Goal: Task Accomplishment & Management: Manage account settings

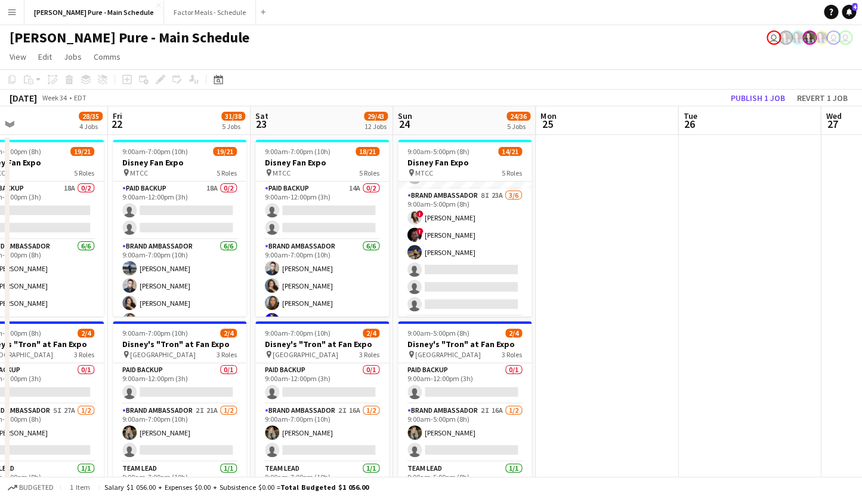
scroll to position [0, 356]
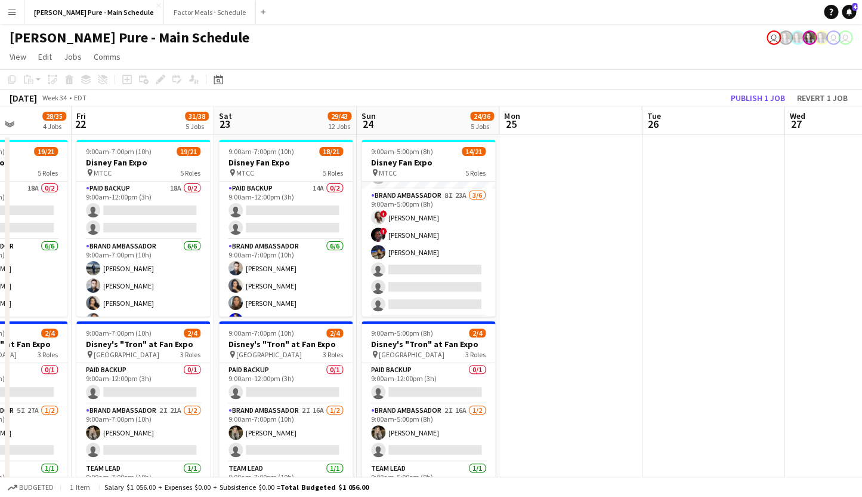
drag, startPoint x: 412, startPoint y: 245, endPoint x: 550, endPoint y: 221, distance: 139.2
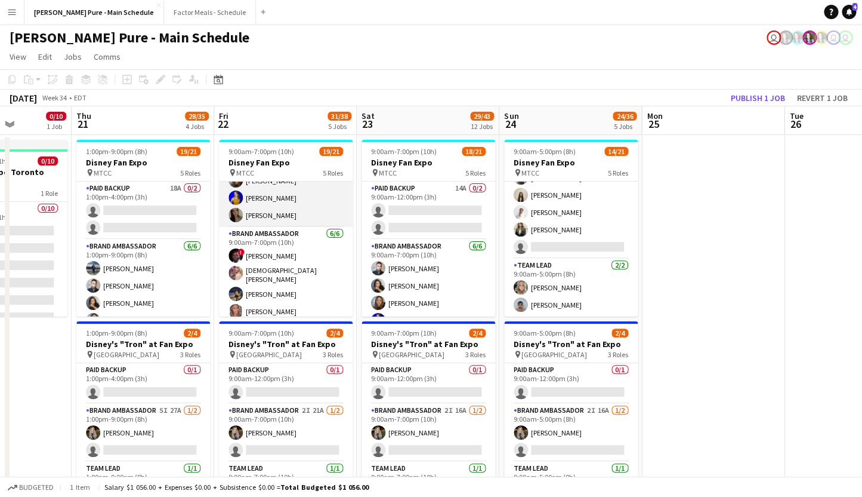
scroll to position [149, 0]
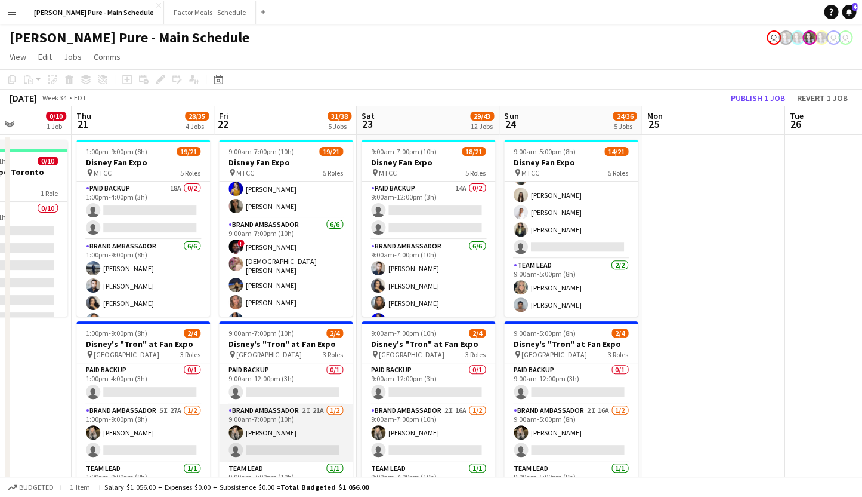
click at [298, 409] on app-card-role "Brand Ambassador 2I 21A [DATE] 9:00am-7:00pm (10h) [PERSON_NAME] single-neutral…" at bounding box center [286, 432] width 134 height 58
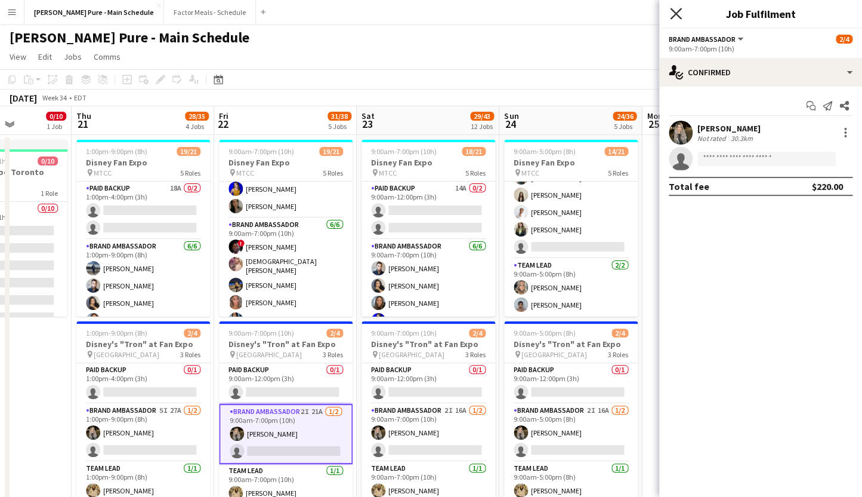
click at [676, 10] on icon "Close pop-in" at bounding box center [675, 13] width 11 height 11
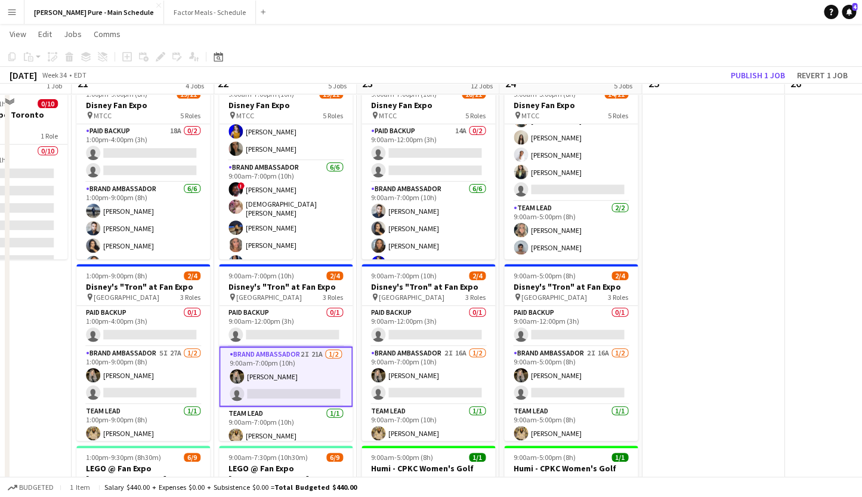
scroll to position [130, 0]
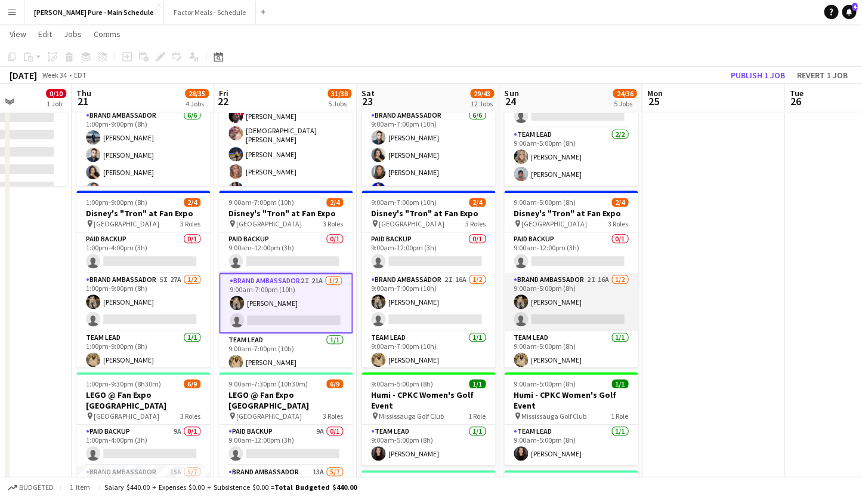
click at [570, 280] on app-card-role "Brand Ambassador 2I 16A [DATE] 9:00am-5:00pm (8h) [PERSON_NAME] single-neutral-…" at bounding box center [571, 302] width 134 height 58
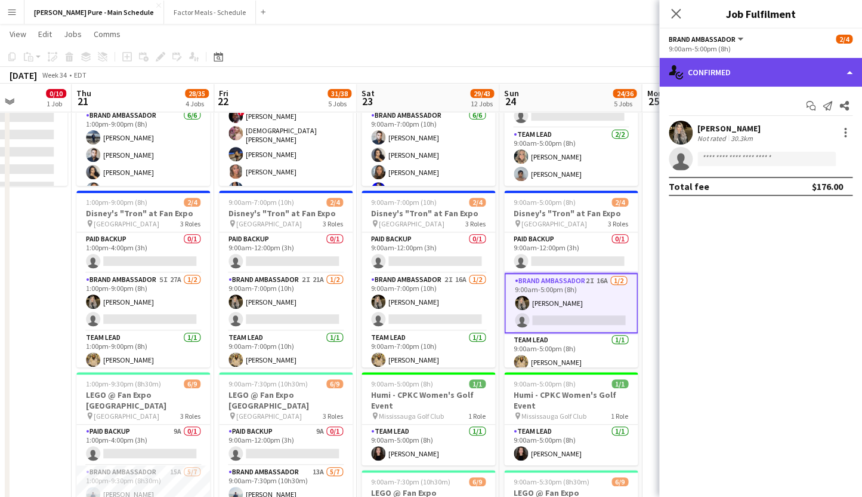
click at [750, 66] on div "single-neutral-actions-check-2 Confirmed" at bounding box center [760, 72] width 203 height 29
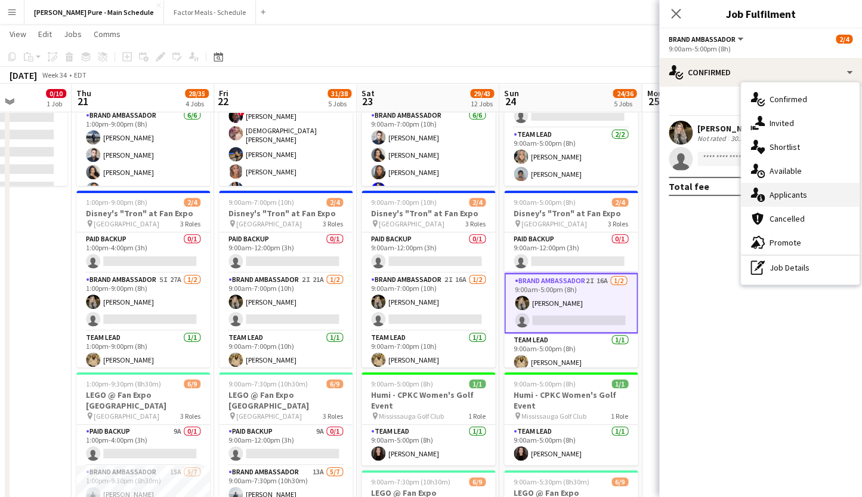
click at [797, 194] on div "single-neutral-actions-information Applicants" at bounding box center [800, 195] width 118 height 24
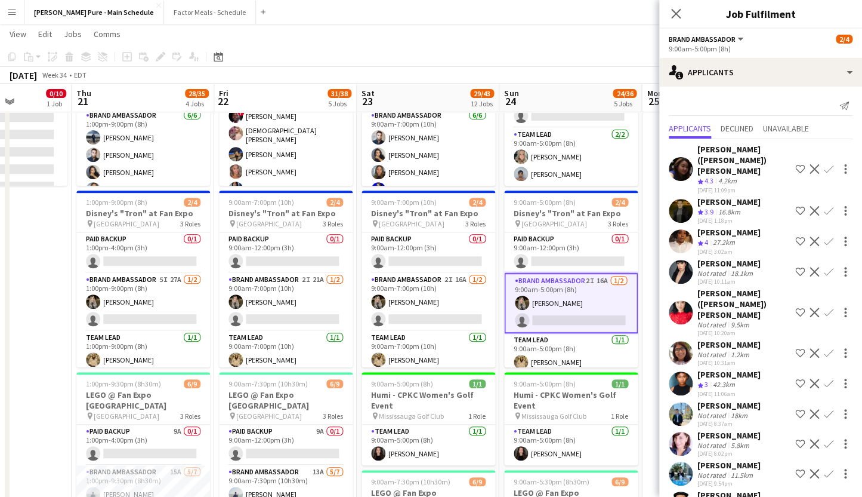
scroll to position [20, 0]
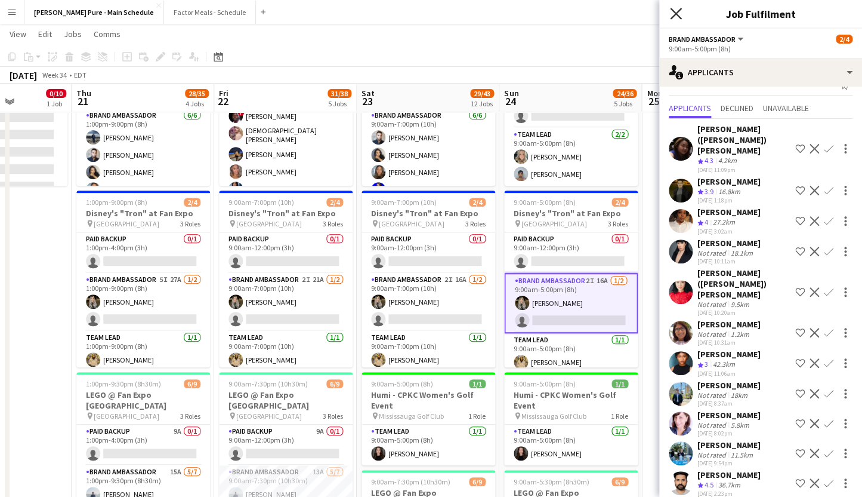
click at [675, 15] on icon at bounding box center [675, 13] width 11 height 11
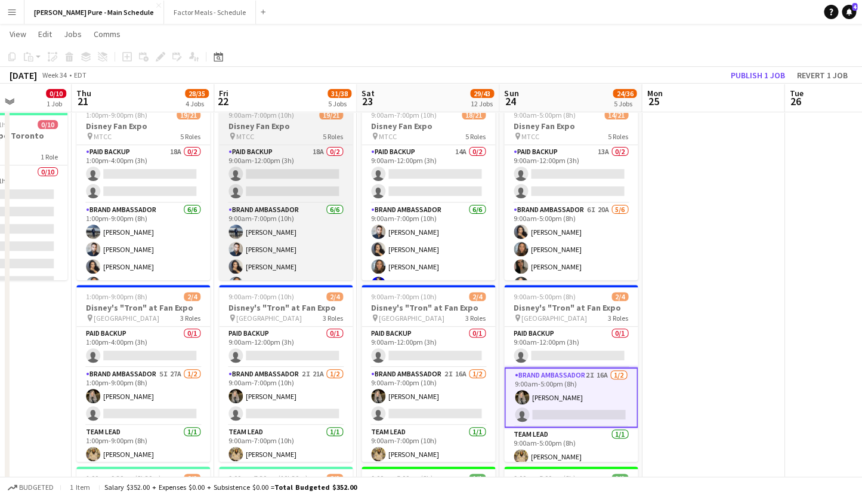
scroll to position [0, 0]
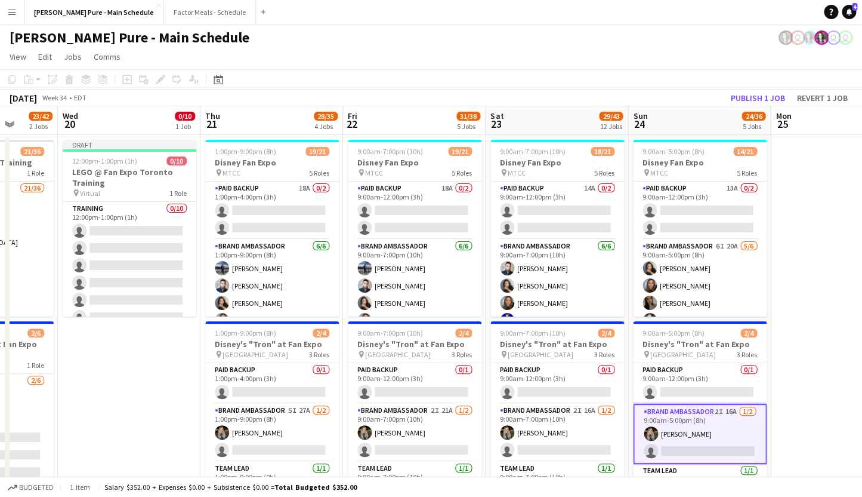
drag, startPoint x: 64, startPoint y: 344, endPoint x: 335, endPoint y: 335, distance: 271.7
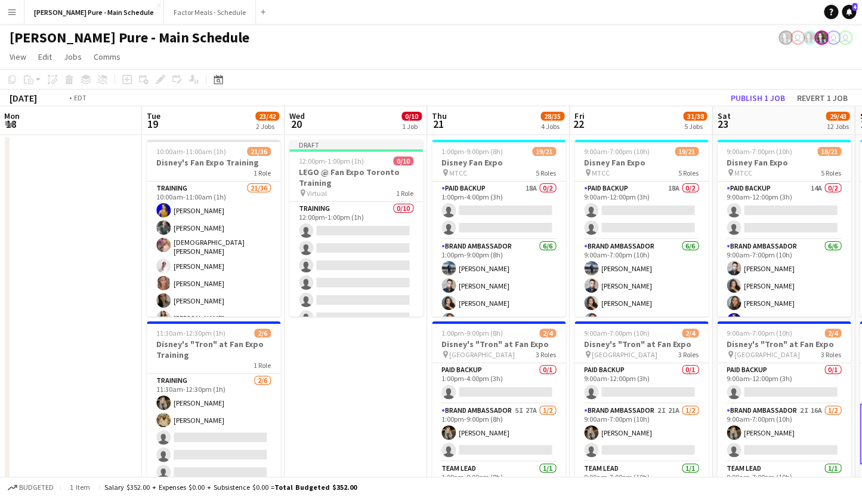
scroll to position [0, 278]
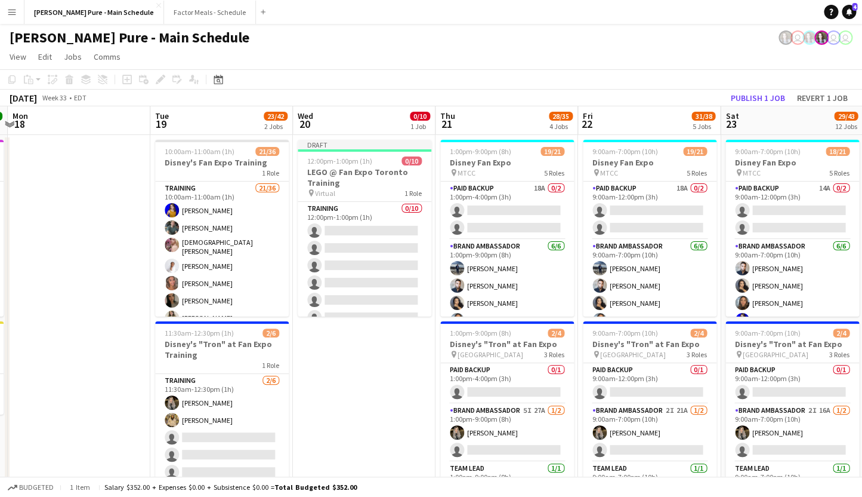
drag, startPoint x: 270, startPoint y: 331, endPoint x: 341, endPoint y: 329, distance: 71.0
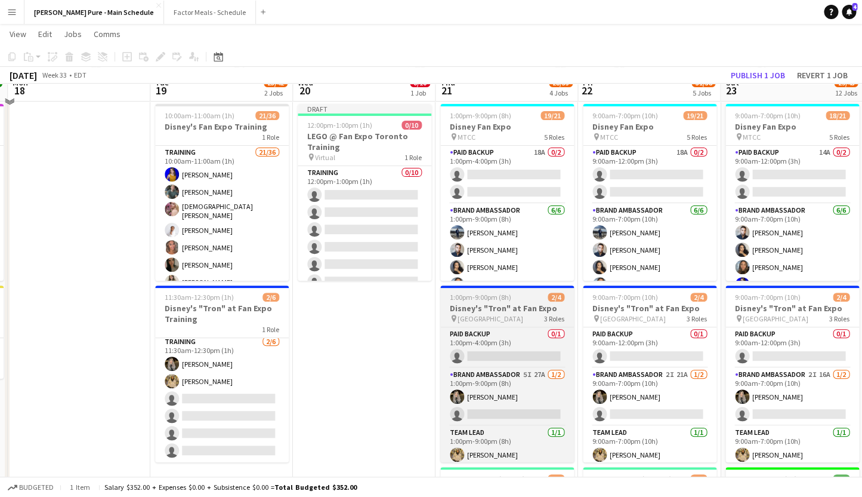
scroll to position [0, 0]
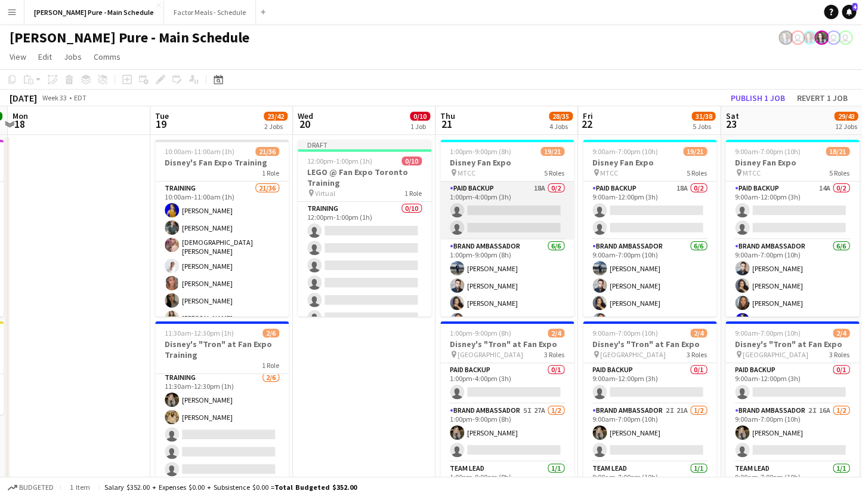
click at [486, 193] on app-card-role "Paid Backup 18A 0/2 1:00pm-4:00pm (3h) single-neutral-actions single-neutral-ac…" at bounding box center [507, 210] width 134 height 58
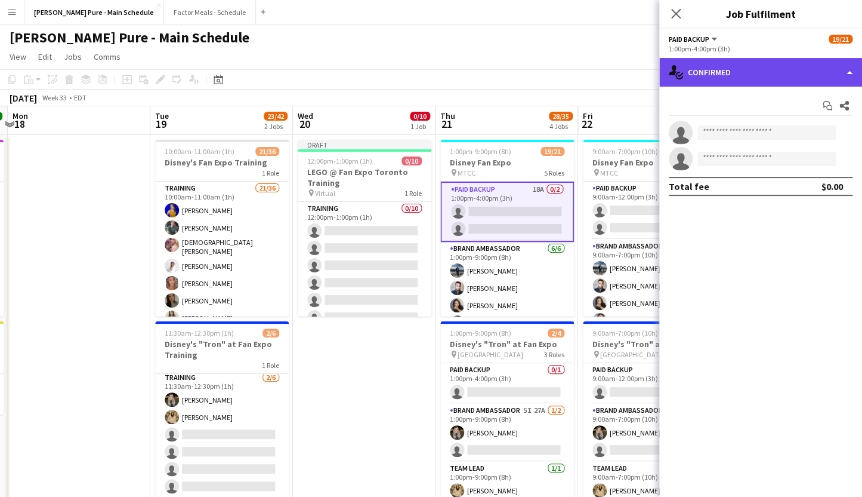
click at [733, 70] on div "single-neutral-actions-check-2 Confirmed" at bounding box center [760, 72] width 203 height 29
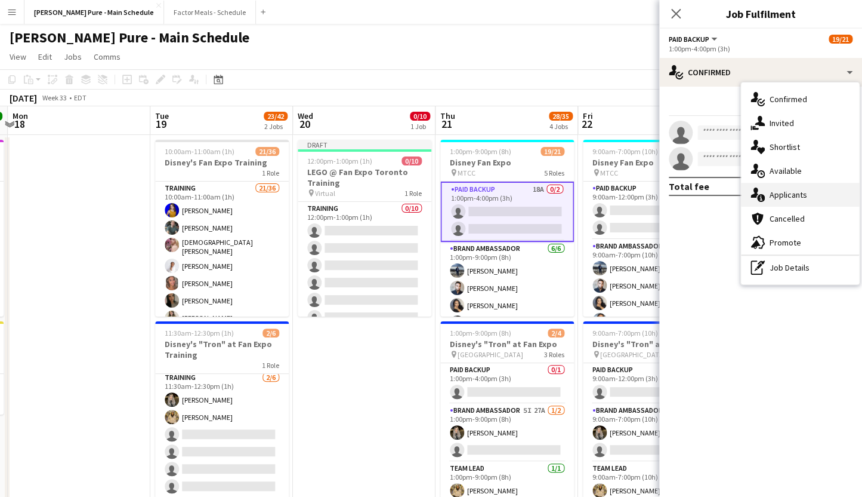
click at [791, 197] on div "single-neutral-actions-information Applicants" at bounding box center [800, 195] width 118 height 24
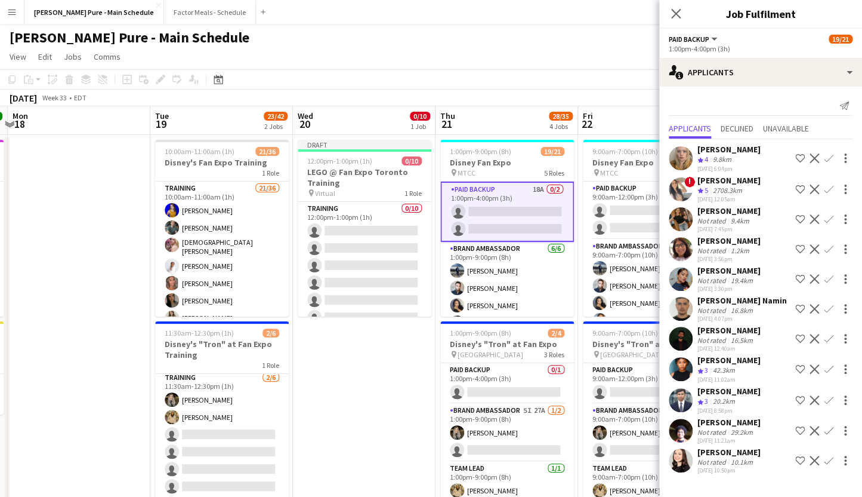
click at [827, 370] on app-icon "Confirm" at bounding box center [829, 369] width 10 height 10
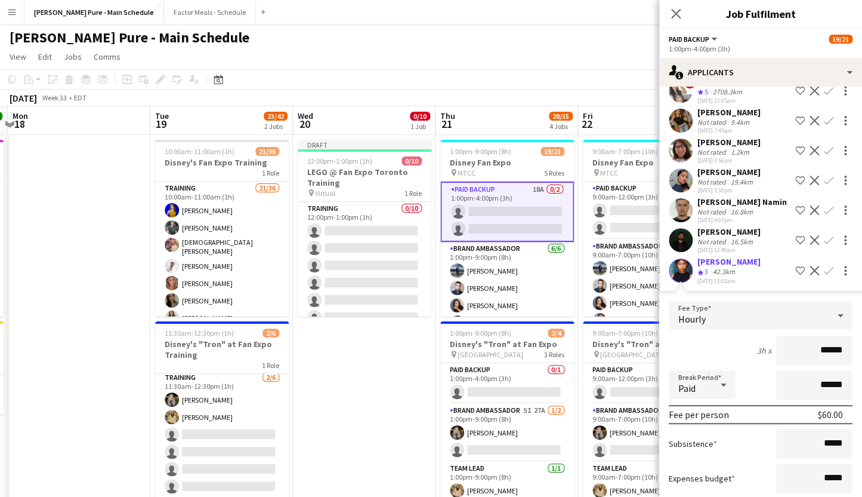
scroll to position [187, 0]
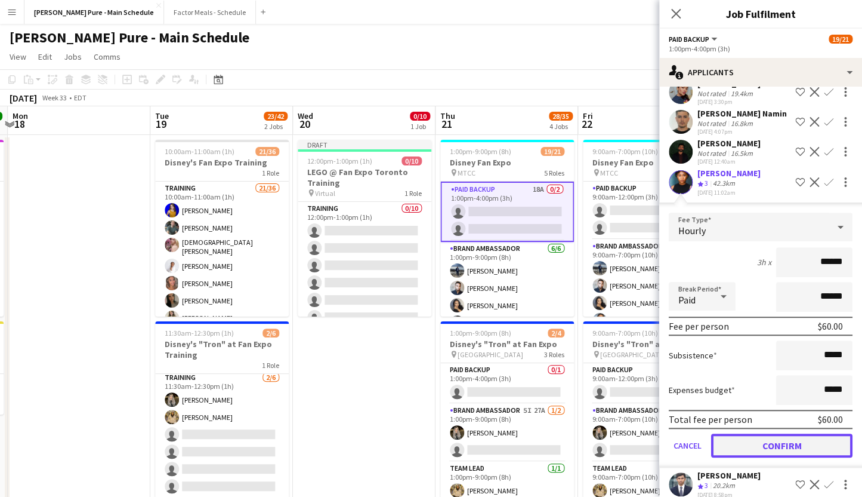
click at [786, 449] on button "Confirm" at bounding box center [781, 445] width 141 height 24
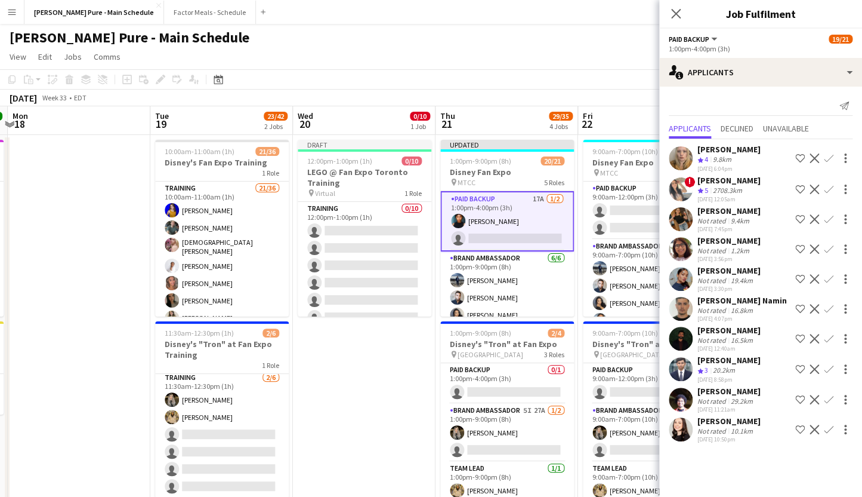
scroll to position [0, 0]
click at [676, 13] on icon at bounding box center [675, 13] width 11 height 11
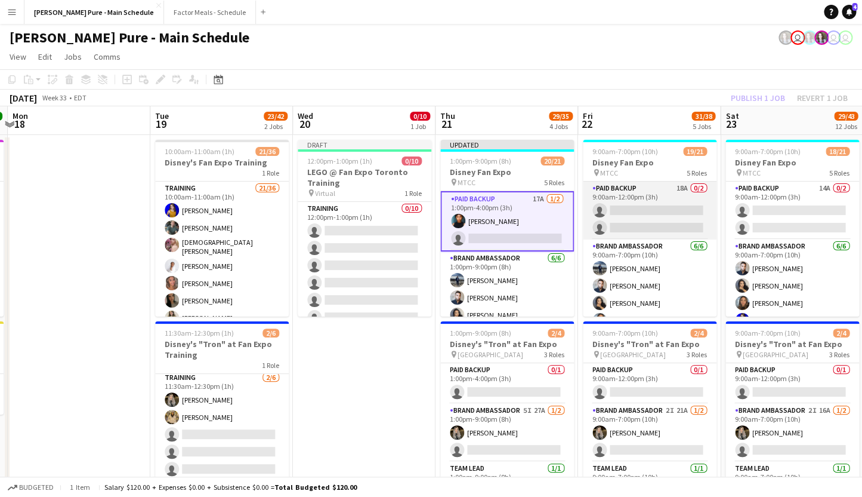
click at [635, 190] on app-card-role "Paid Backup 18A 0/2 9:00am-12:00pm (3h) single-neutral-actions single-neutral-a…" at bounding box center [650, 210] width 134 height 58
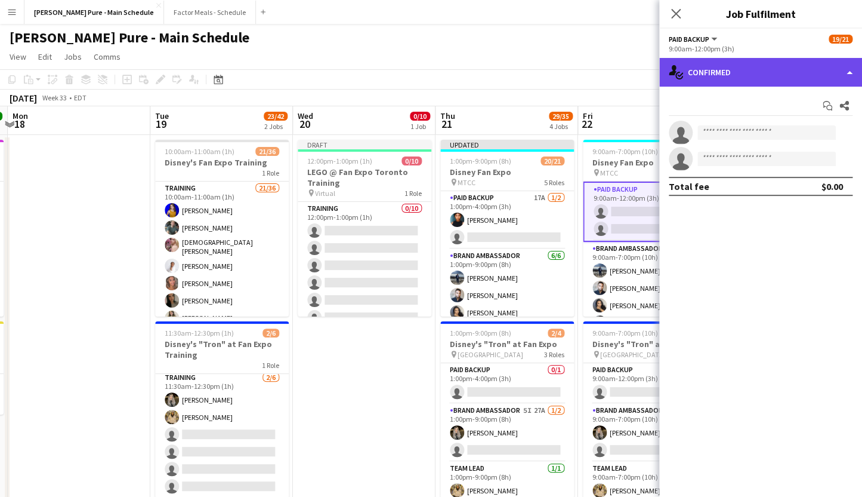
click at [710, 73] on div "single-neutral-actions-check-2 Confirmed" at bounding box center [760, 72] width 203 height 29
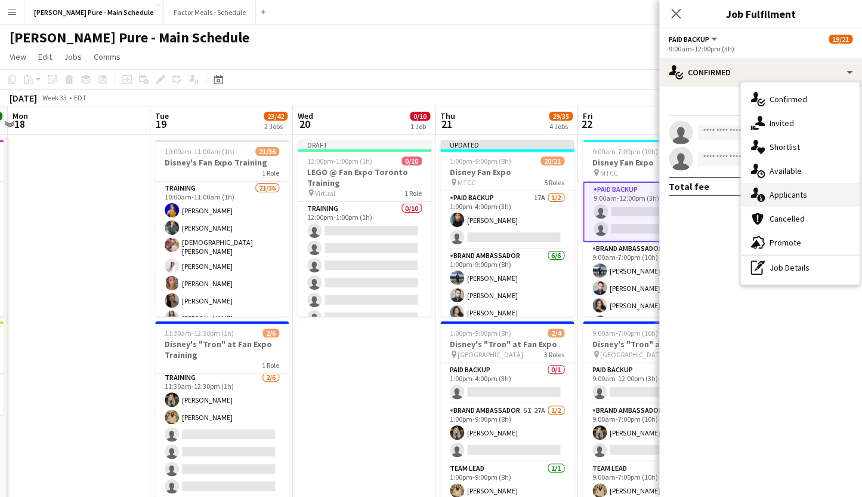
drag, startPoint x: 799, startPoint y: 218, endPoint x: 799, endPoint y: 206, distance: 12.5
click at [799, 206] on div "single-neutral-actions-check-2 Confirmed single-neutral-actions-share-1 Invited…" at bounding box center [800, 183] width 118 height 202
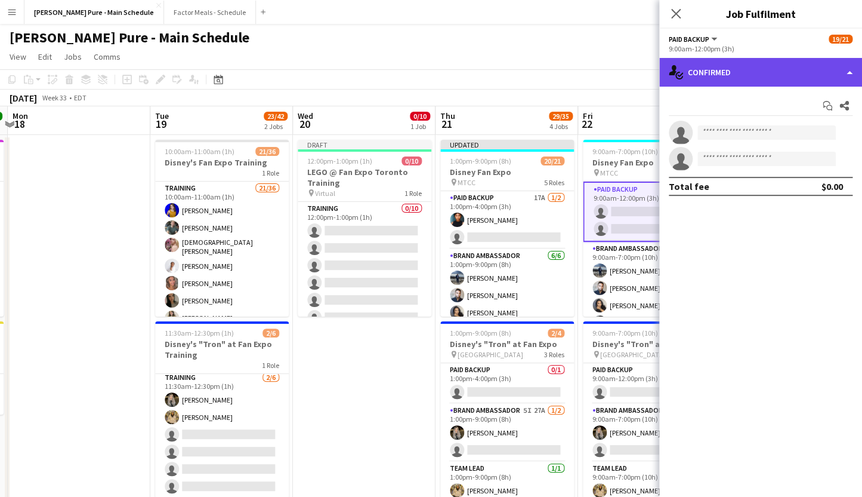
click at [732, 75] on div "single-neutral-actions-check-2 Confirmed" at bounding box center [760, 72] width 203 height 29
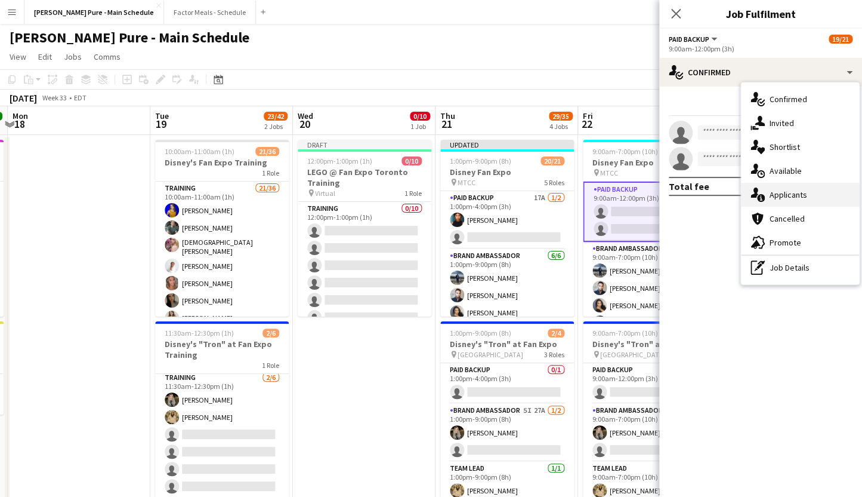
click at [794, 199] on div "single-neutral-actions-information Applicants" at bounding box center [800, 195] width 118 height 24
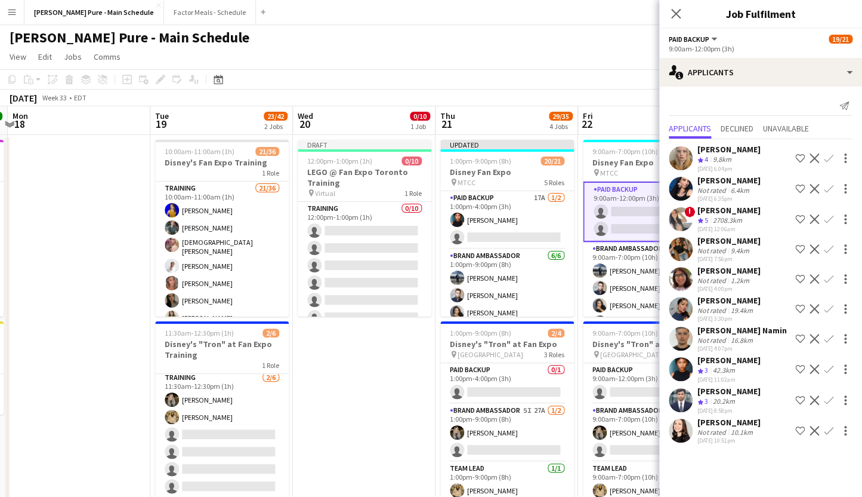
click at [830, 368] on app-icon "Confirm" at bounding box center [829, 369] width 10 height 10
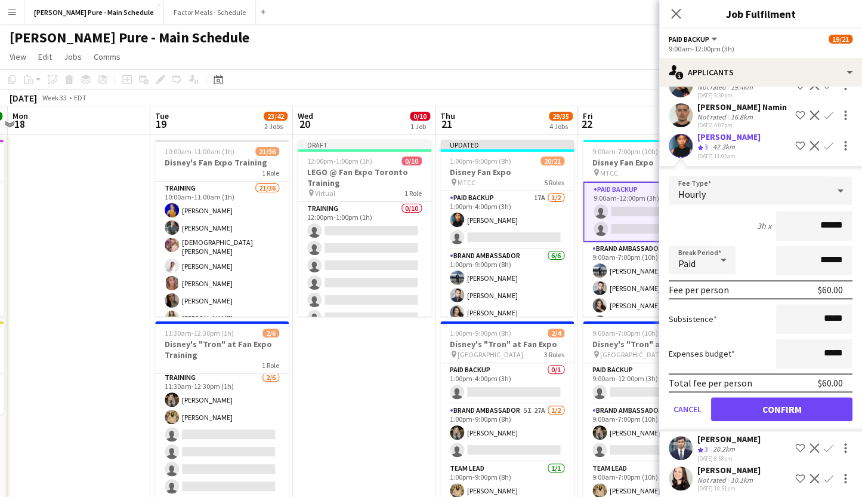
scroll to position [242, 0]
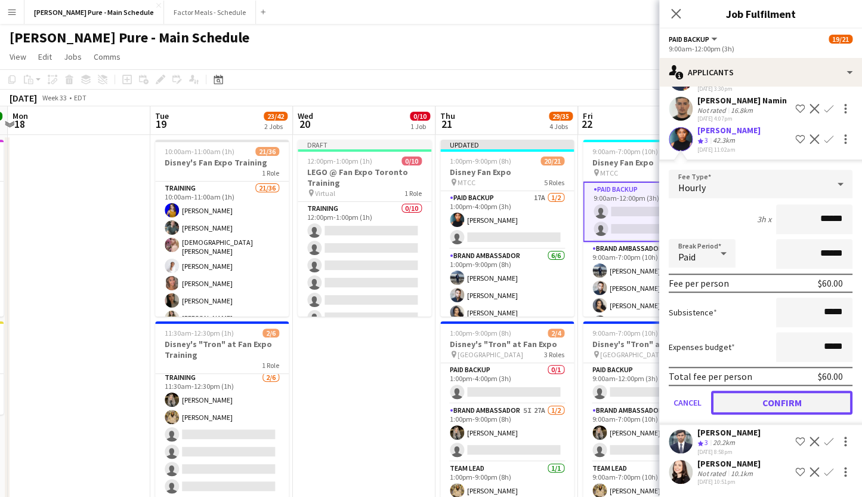
click at [785, 400] on button "Confirm" at bounding box center [781, 402] width 141 height 24
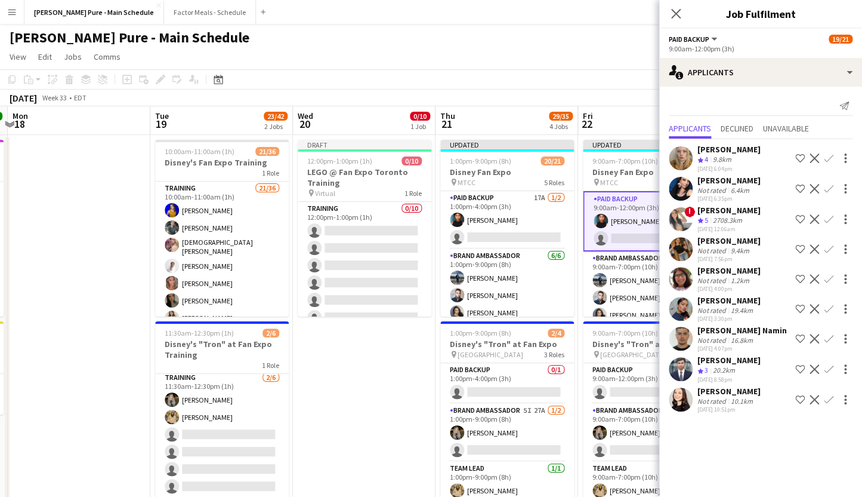
scroll to position [0, 0]
click at [676, 11] on icon "Close pop-in" at bounding box center [675, 13] width 11 height 11
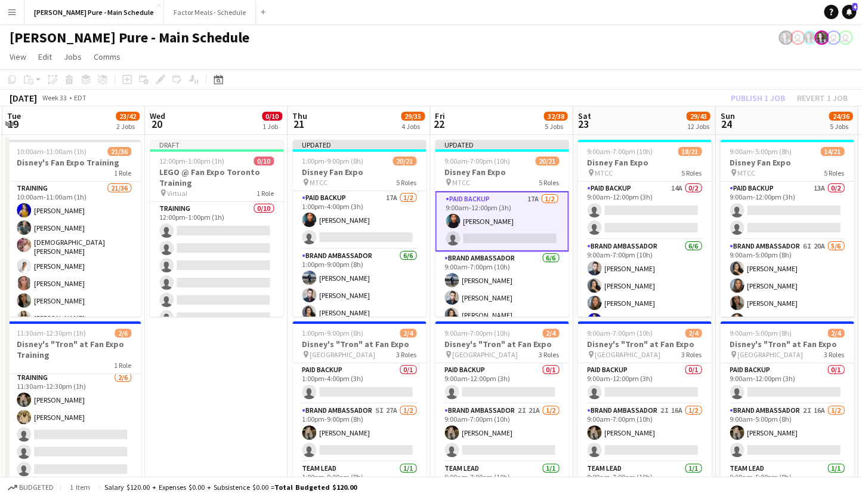
scroll to position [0, 451]
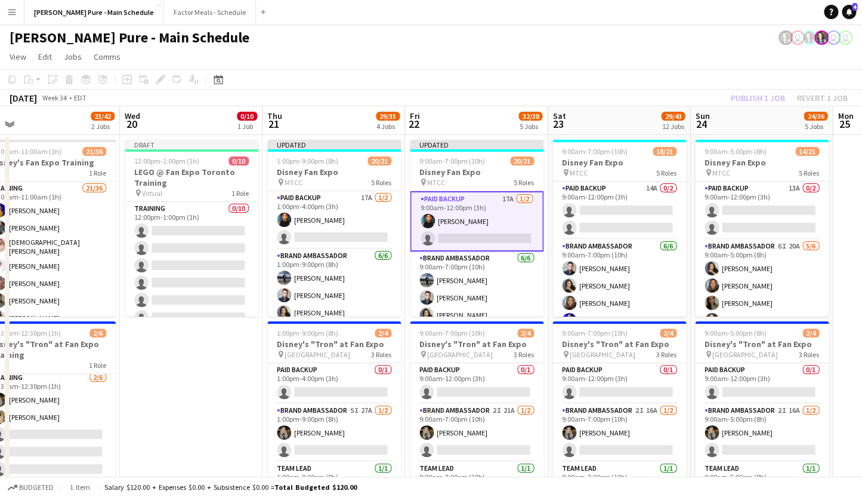
drag, startPoint x: 770, startPoint y: 246, endPoint x: 597, endPoint y: 232, distance: 173.7
click at [596, 186] on app-card-role "Paid Backup 14A 0/2 9:00am-12:00pm (3h) single-neutral-actions single-neutral-a…" at bounding box center [620, 210] width 134 height 58
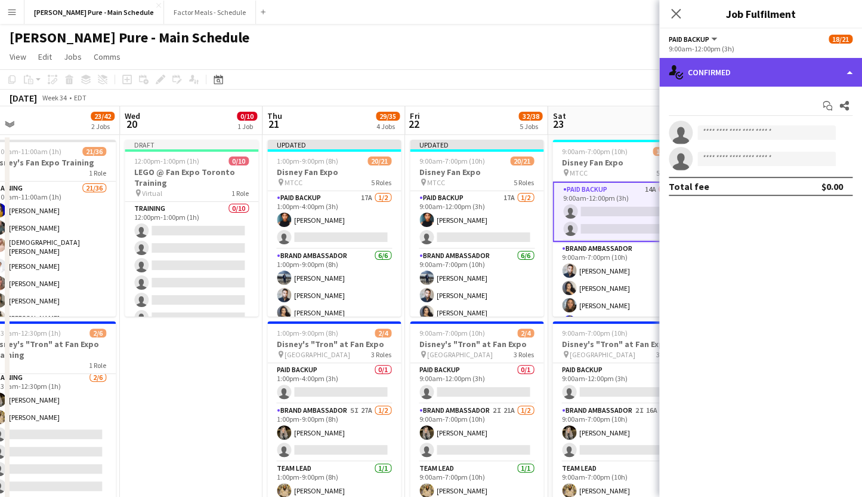
click at [750, 69] on div "single-neutral-actions-check-2 Confirmed" at bounding box center [760, 72] width 203 height 29
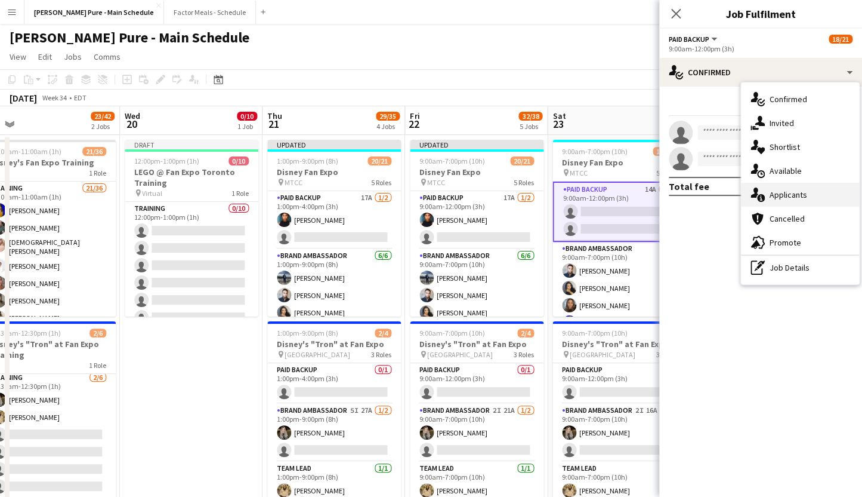
click at [773, 195] on div "single-neutral-actions-information Applicants" at bounding box center [800, 195] width 118 height 24
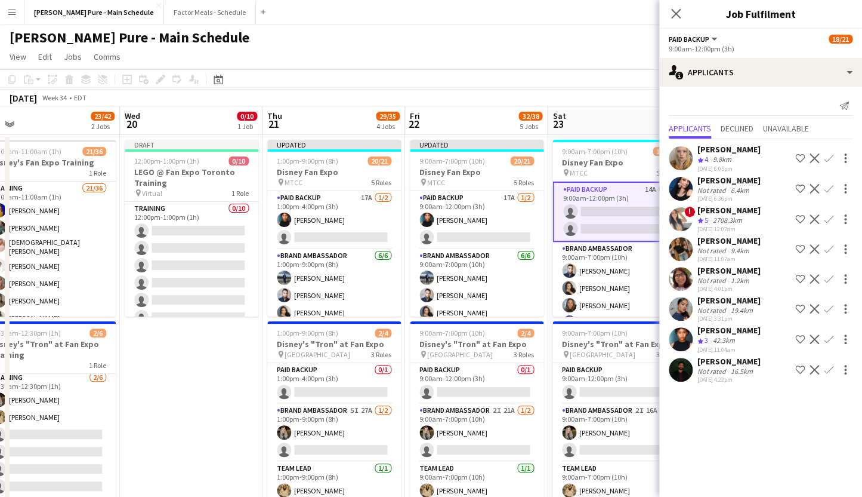
click at [830, 338] on app-icon "Confirm" at bounding box center [829, 339] width 10 height 10
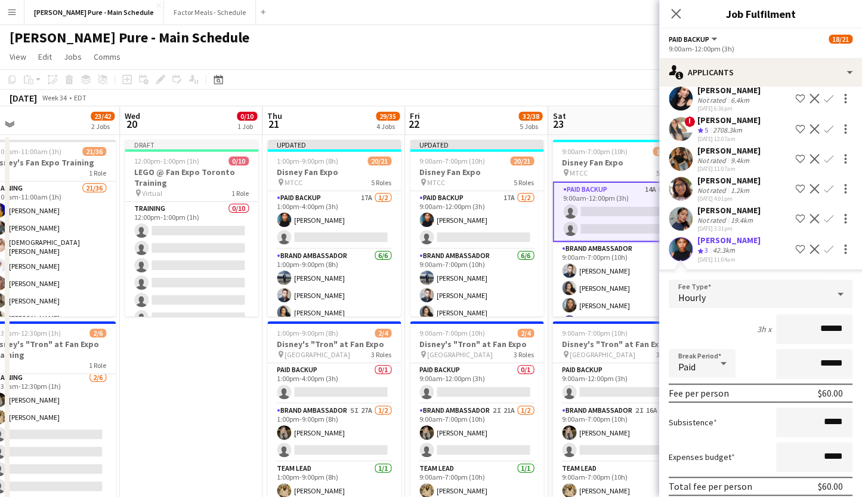
scroll to position [171, 0]
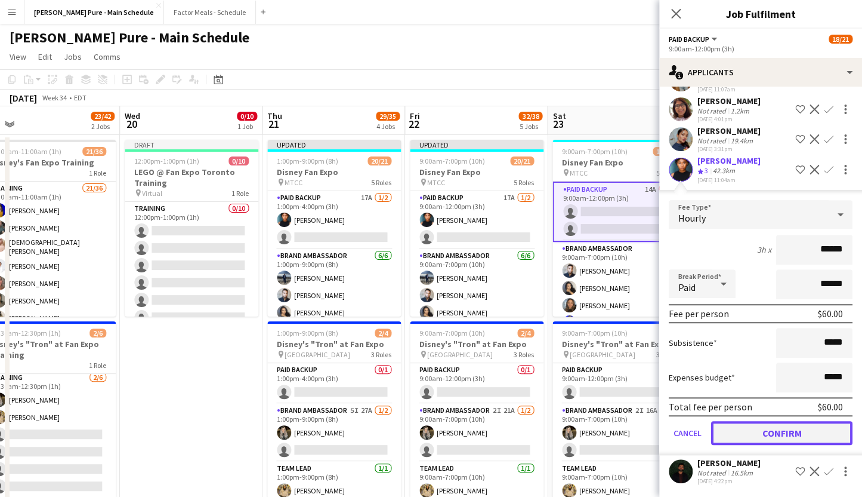
click at [778, 434] on button "Confirm" at bounding box center [781, 433] width 141 height 24
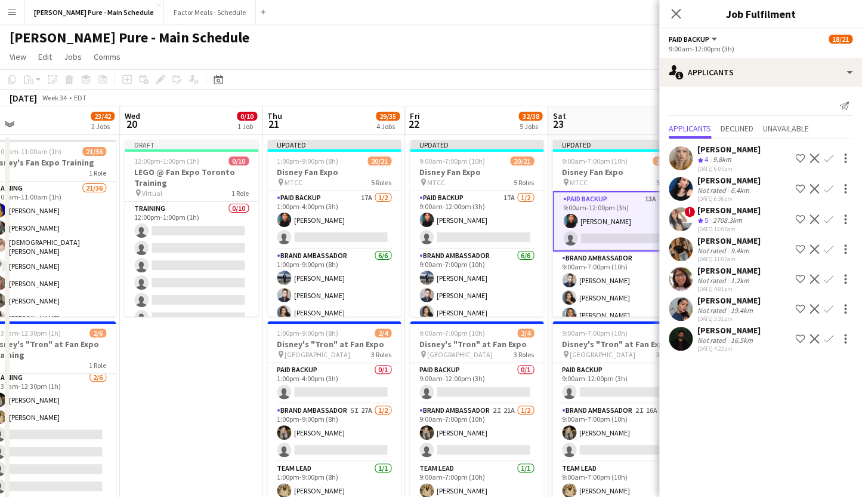
scroll to position [0, 0]
click at [676, 11] on icon "Close pop-in" at bounding box center [675, 13] width 11 height 11
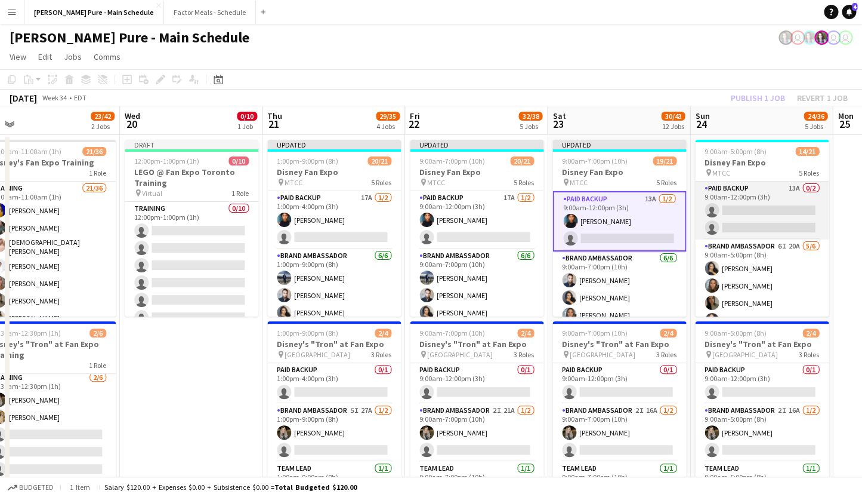
click at [748, 193] on app-card-role "Paid Backup 13A 0/2 9:00am-12:00pm (3h) single-neutral-actions single-neutral-a…" at bounding box center [762, 210] width 134 height 58
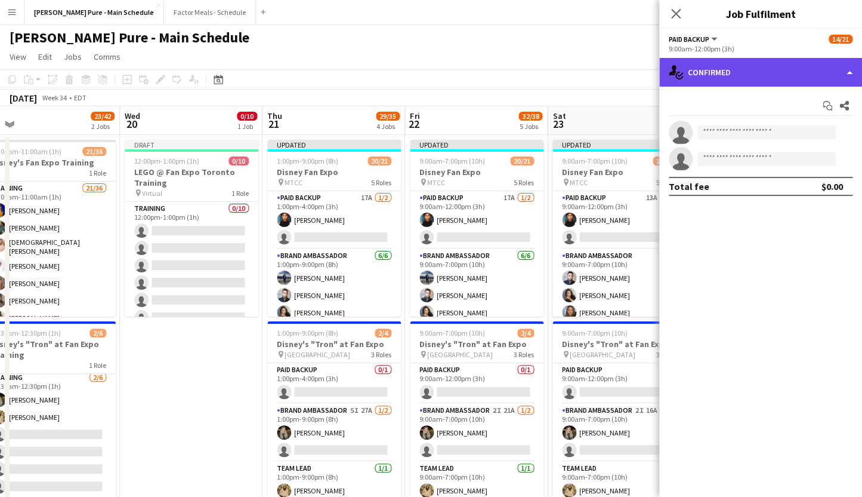
click at [796, 70] on div "single-neutral-actions-check-2 Confirmed" at bounding box center [760, 72] width 203 height 29
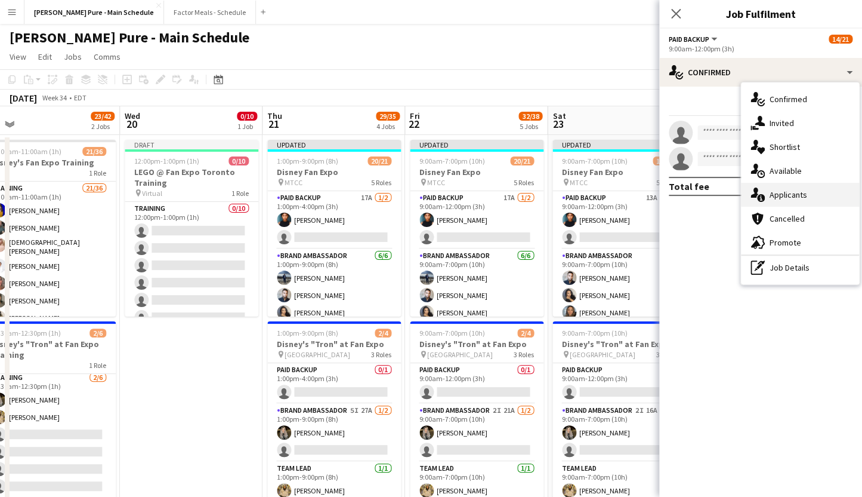
click at [810, 195] on div "single-neutral-actions-information Applicants" at bounding box center [800, 195] width 118 height 24
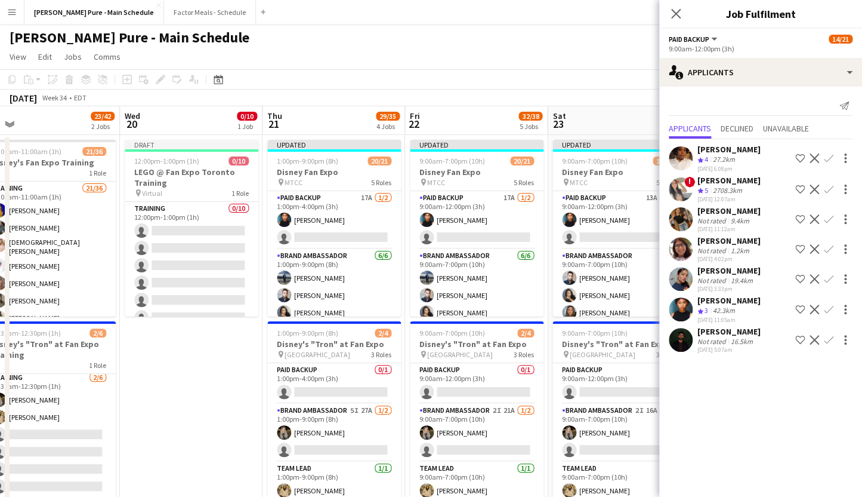
click at [828, 310] on app-icon "Confirm" at bounding box center [829, 309] width 10 height 10
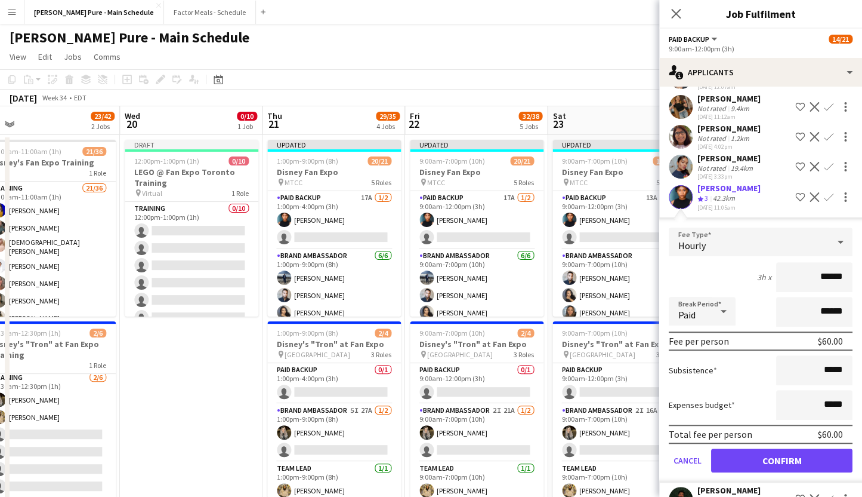
scroll to position [140, 0]
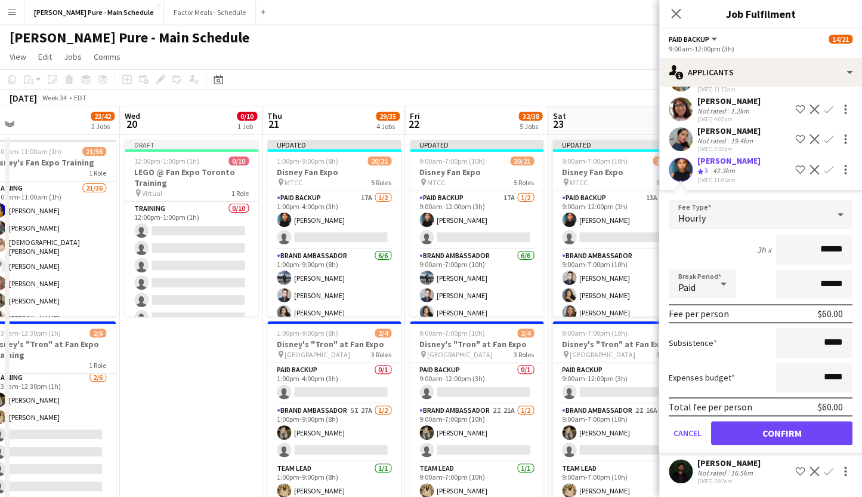
click at [738, 448] on form "Fee Type Hourly 3h x ****** Break Period Paid ****** Fee per person $60.00 Subs…" at bounding box center [760, 327] width 203 height 255
click at [735, 437] on button "Confirm" at bounding box center [781, 433] width 141 height 24
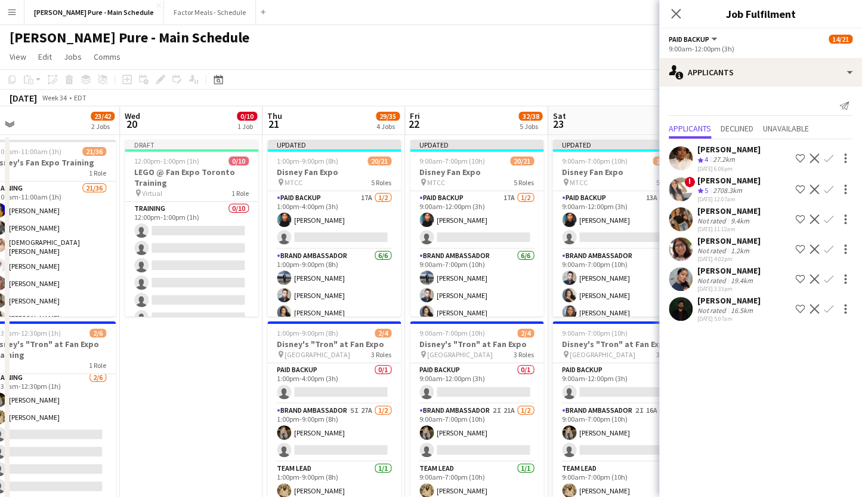
scroll to position [0, 0]
click at [674, 8] on icon "Close pop-in" at bounding box center [675, 13] width 11 height 11
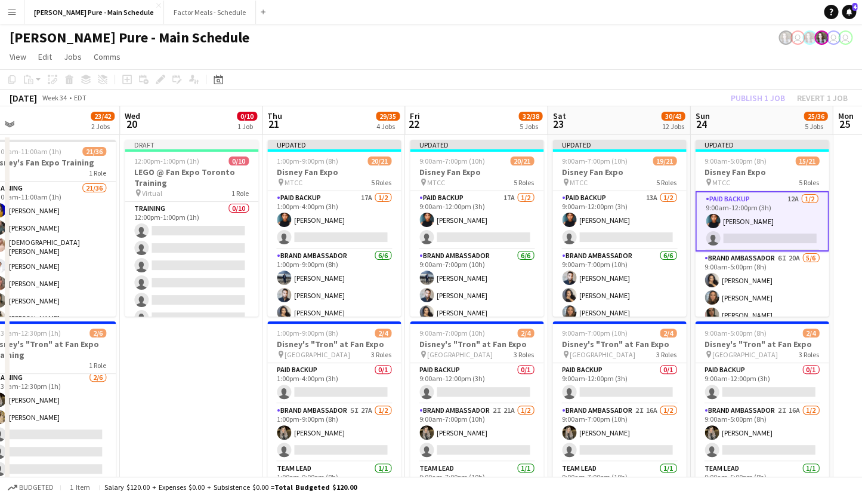
click at [618, 110] on app-board-header-date "Sat 23 30/43 12 Jobs" at bounding box center [619, 120] width 143 height 29
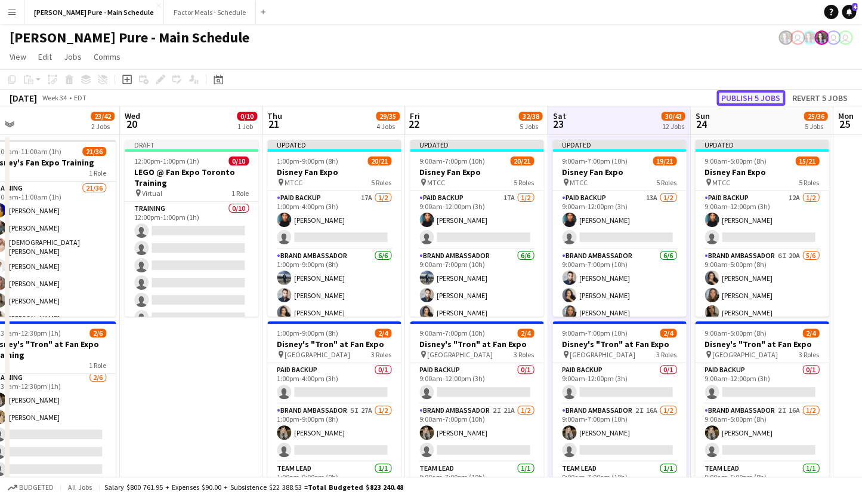
click at [733, 95] on button "Publish 5 jobs" at bounding box center [751, 98] width 69 height 16
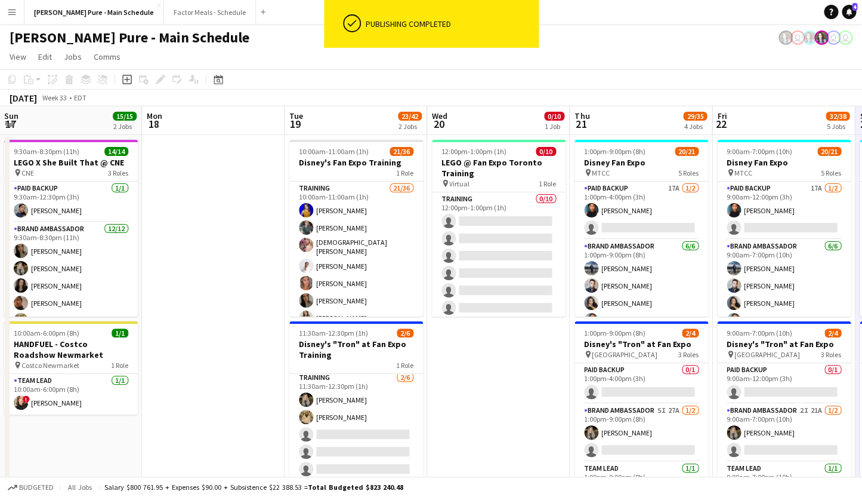
scroll to position [0, 277]
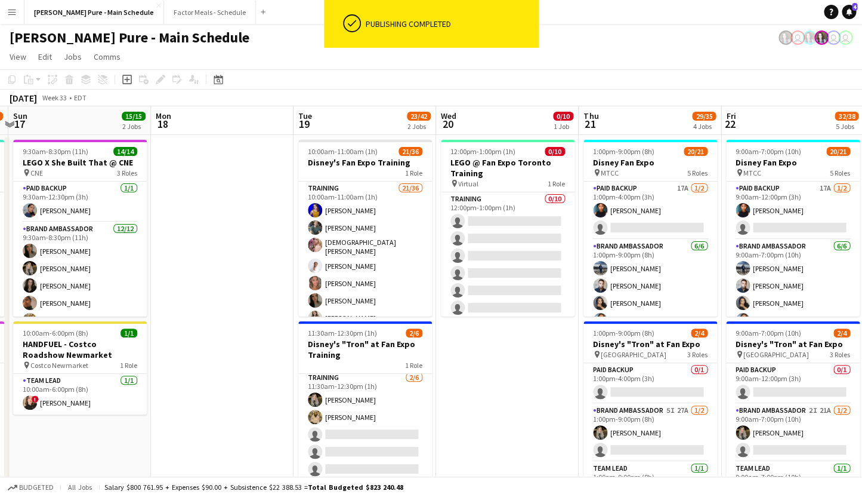
drag, startPoint x: 147, startPoint y: 314, endPoint x: 463, endPoint y: 288, distance: 317.4
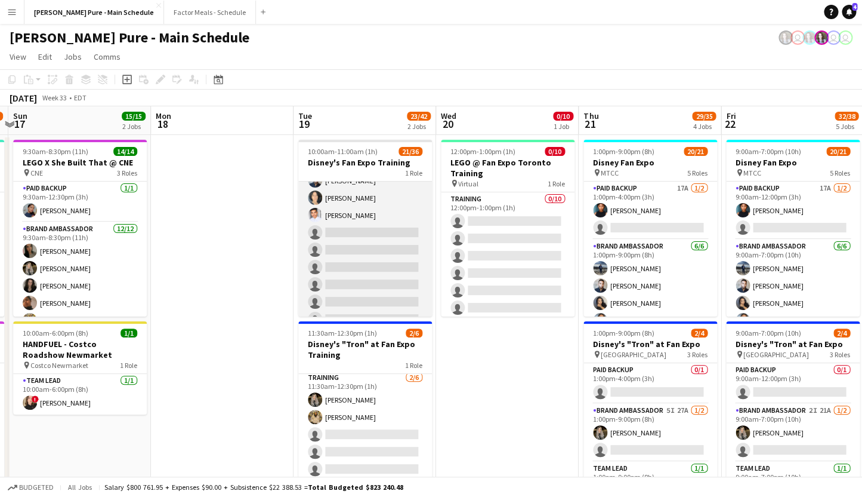
scroll to position [344, 0]
click at [345, 192] on app-card-role "Training 21/36 10:00am-11:00am (1h) [PERSON_NAME] [PERSON_NAME] [PERSON_NAME] […" at bounding box center [365, 163] width 134 height 650
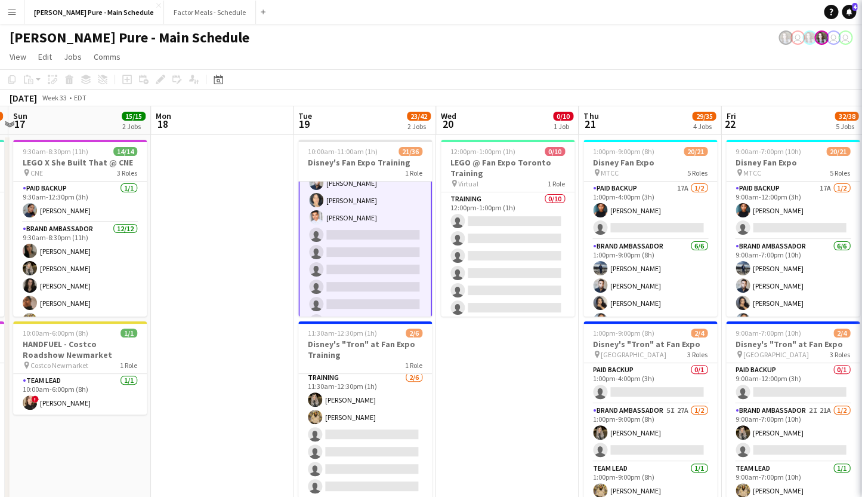
scroll to position [345, 0]
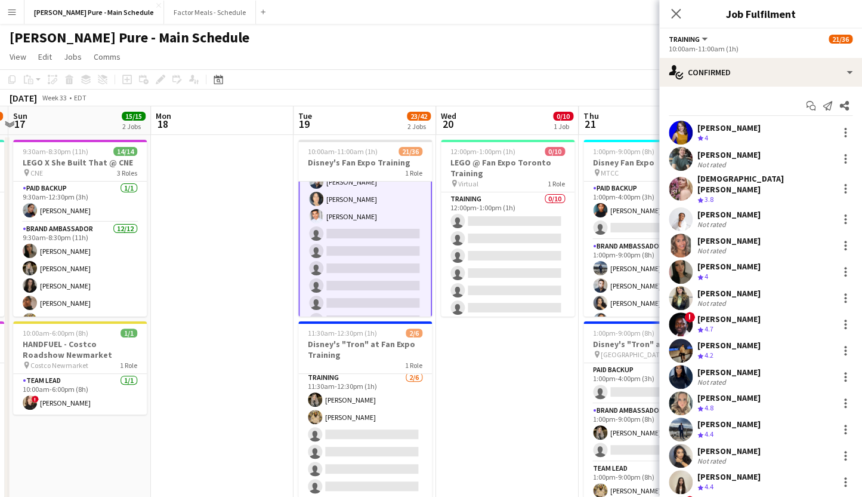
click at [329, 133] on app-board-header-date "Tue 19 23/42 2 Jobs" at bounding box center [365, 120] width 143 height 29
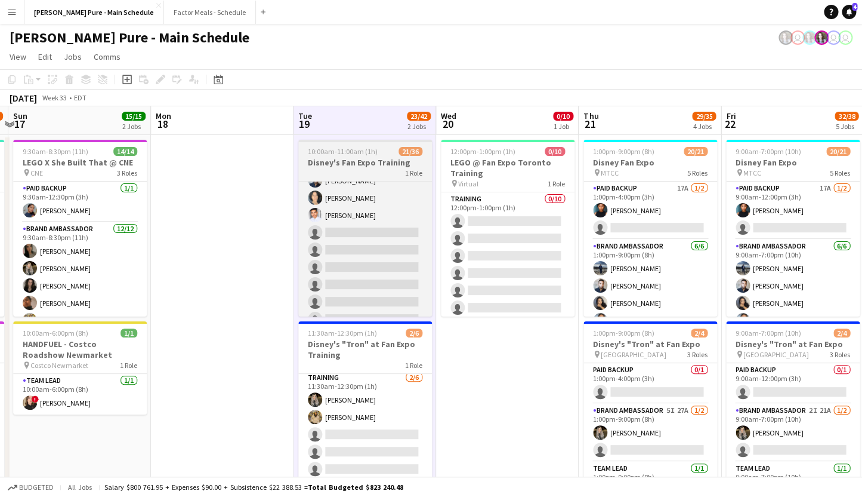
scroll to position [344, 0]
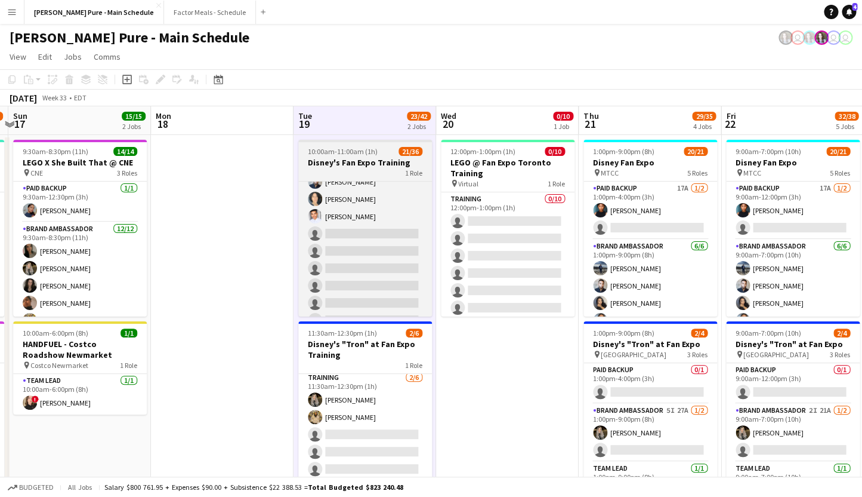
click at [330, 155] on span "10:00am-11:00am (1h)" at bounding box center [343, 151] width 70 height 9
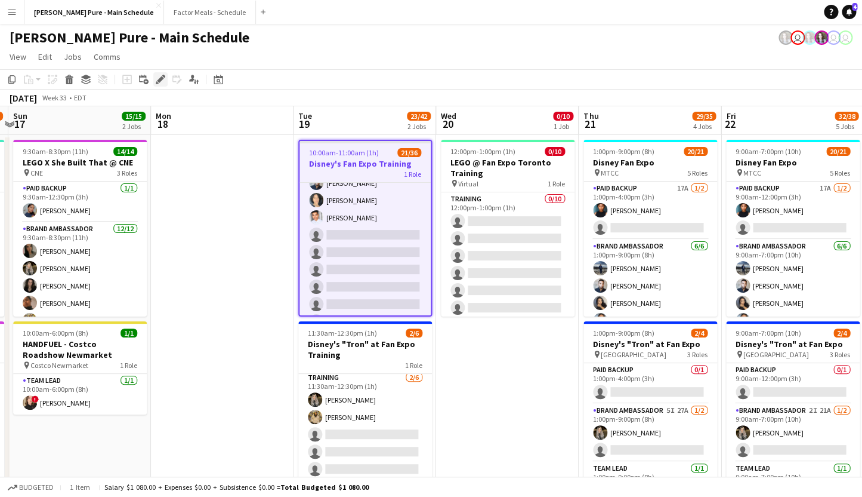
click at [158, 80] on icon "Edit" at bounding box center [161, 80] width 10 height 10
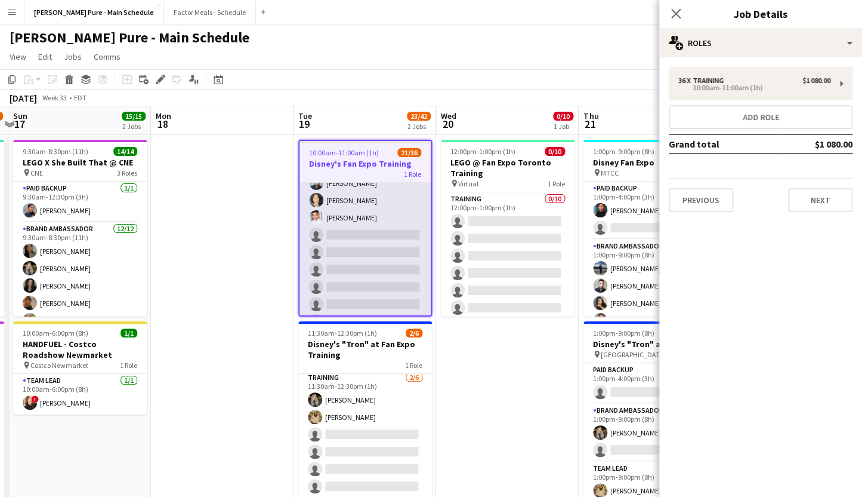
click at [366, 272] on app-card-role "Training 21/36 10:00am-11:00am (1h) [PERSON_NAME] [PERSON_NAME] [PERSON_NAME] […" at bounding box center [365, 164] width 131 height 650
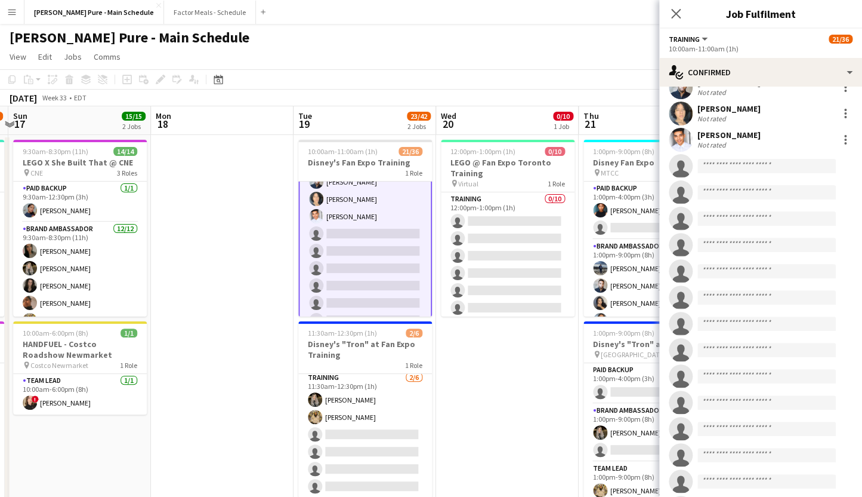
scroll to position [507, 0]
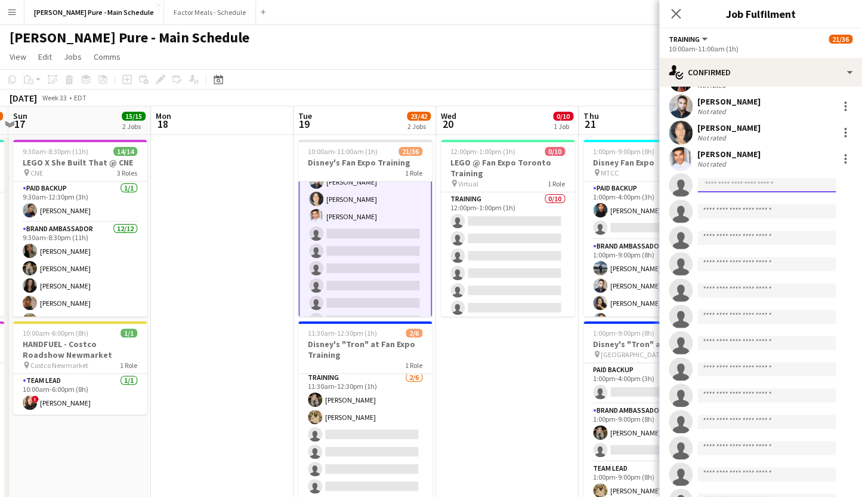
click at [713, 179] on input at bounding box center [767, 185] width 138 height 14
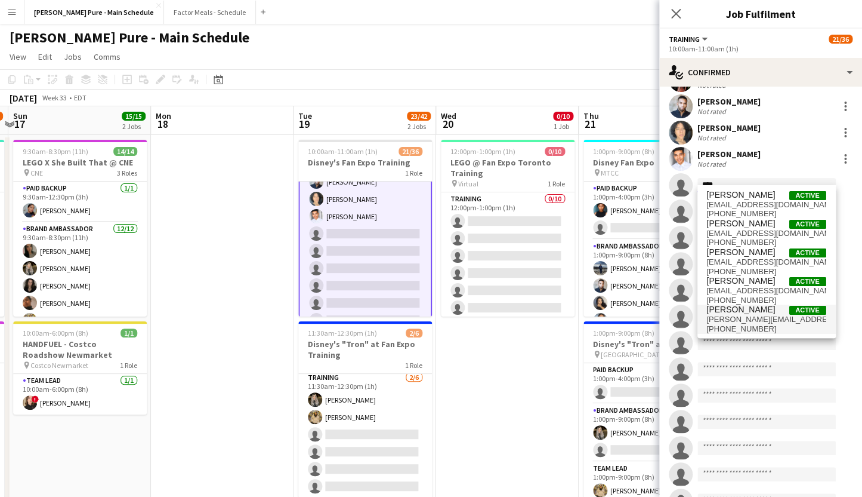
type input "****"
click at [747, 319] on span "[PERSON_NAME][EMAIL_ADDRESS][DOMAIN_NAME]" at bounding box center [766, 320] width 119 height 10
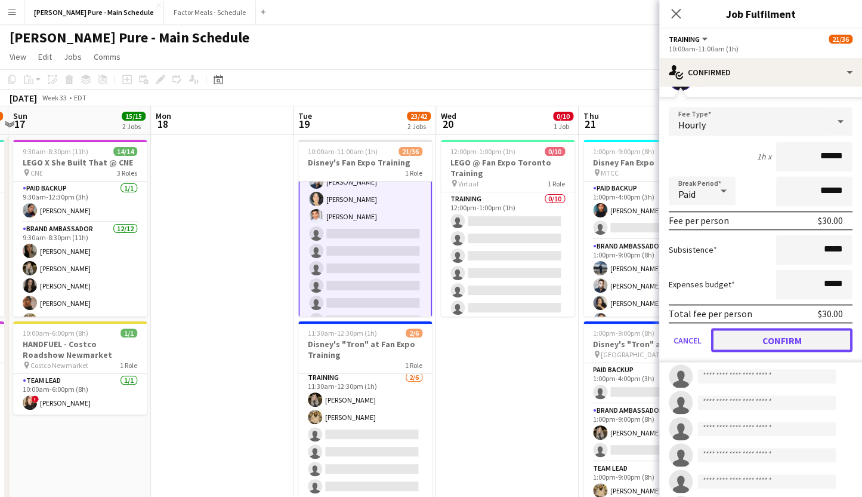
click at [741, 334] on button "Confirm" at bounding box center [781, 340] width 141 height 24
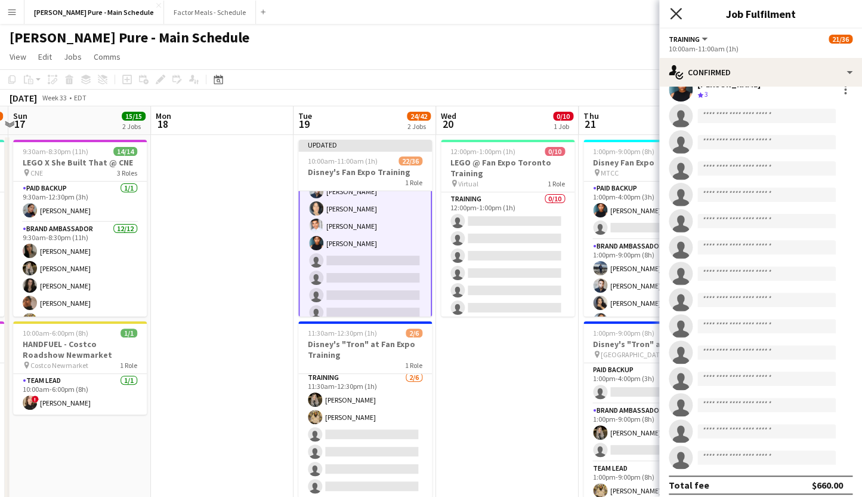
click at [674, 14] on icon "Close pop-in" at bounding box center [675, 13] width 11 height 11
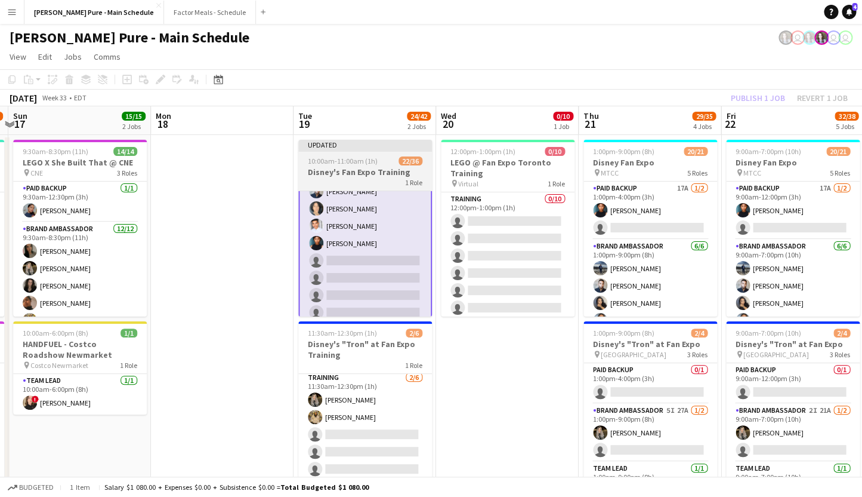
click at [375, 144] on div "Updated" at bounding box center [365, 145] width 134 height 10
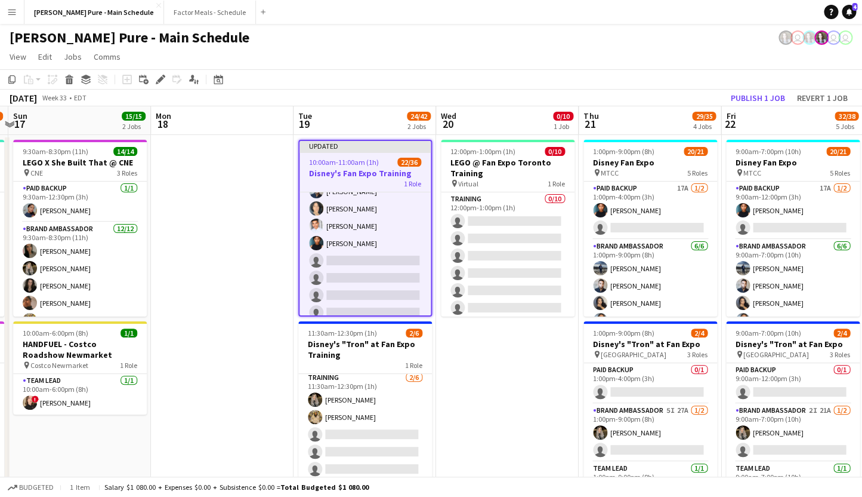
scroll to position [344, 0]
click at [752, 104] on div "[DATE] Week 33 • EDT Publish 1 job Revert 1 job" at bounding box center [431, 98] width 862 height 17
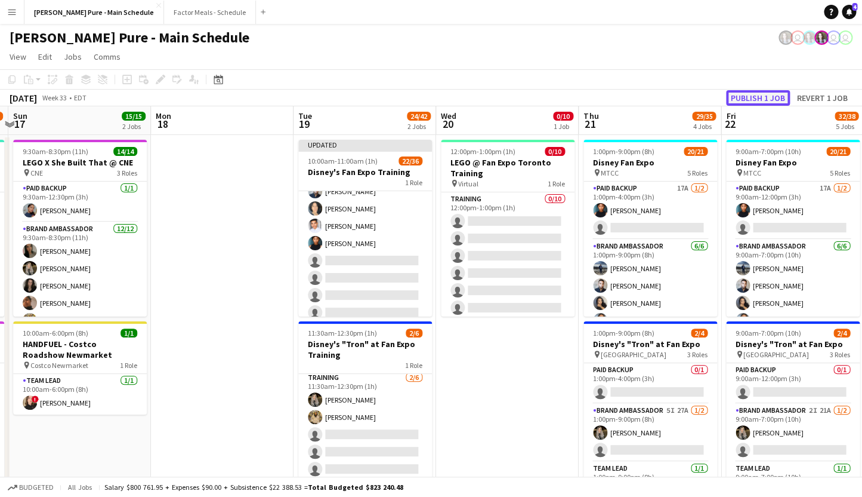
click at [759, 98] on button "Publish 1 job" at bounding box center [758, 98] width 64 height 16
